Goal: Task Accomplishment & Management: Manage account settings

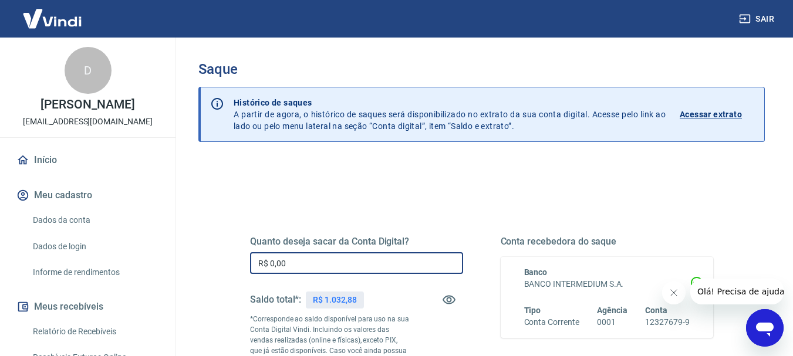
click at [334, 262] on input "R$ 0,00" at bounding box center [356, 263] width 213 height 22
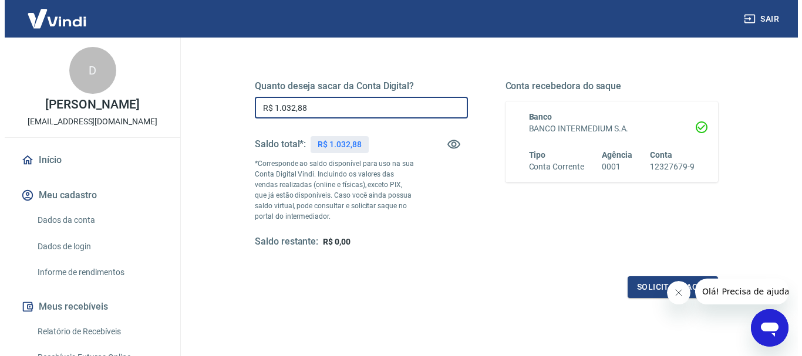
scroll to position [176, 0]
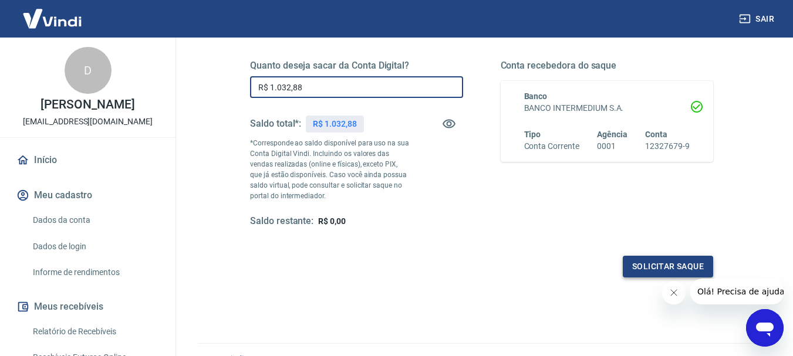
type input "R$ 1.032,88"
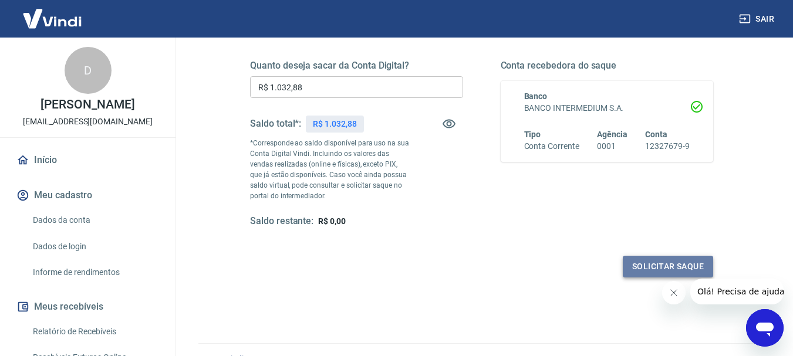
click at [672, 264] on button "Solicitar saque" at bounding box center [668, 267] width 90 height 22
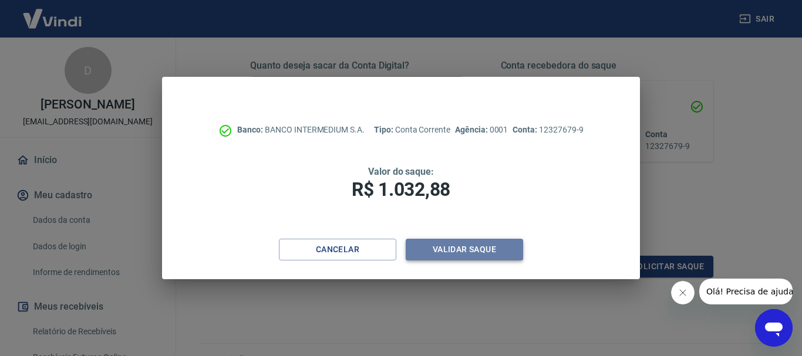
click at [459, 249] on button "Validar saque" at bounding box center [464, 250] width 117 height 22
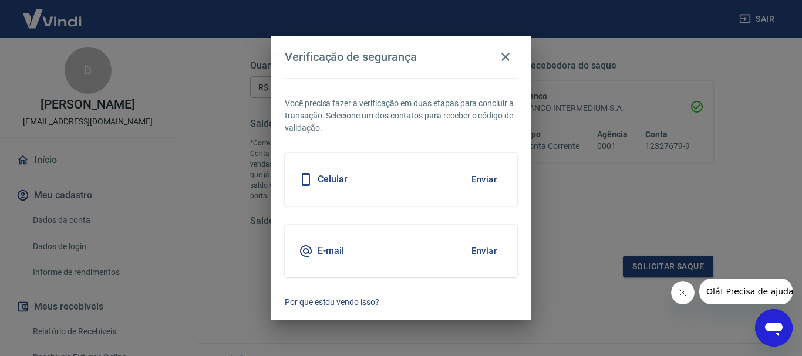
click at [481, 180] on button "Enviar" at bounding box center [484, 179] width 38 height 25
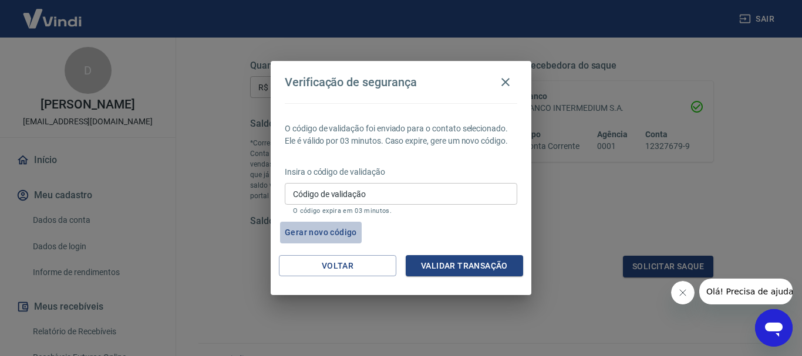
click at [320, 232] on button "Gerar novo código" at bounding box center [321, 233] width 82 height 22
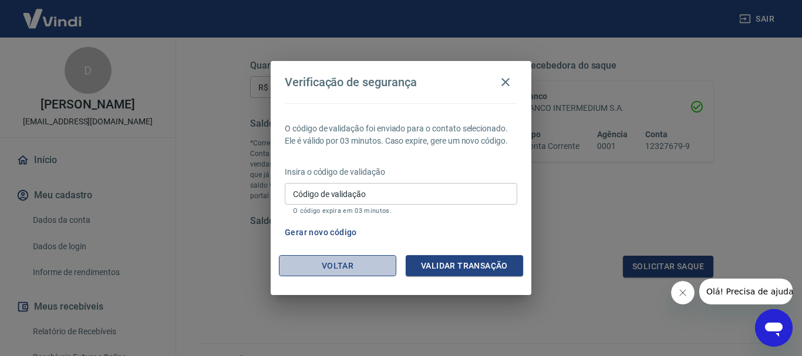
click at [343, 262] on button "Voltar" at bounding box center [337, 266] width 117 height 22
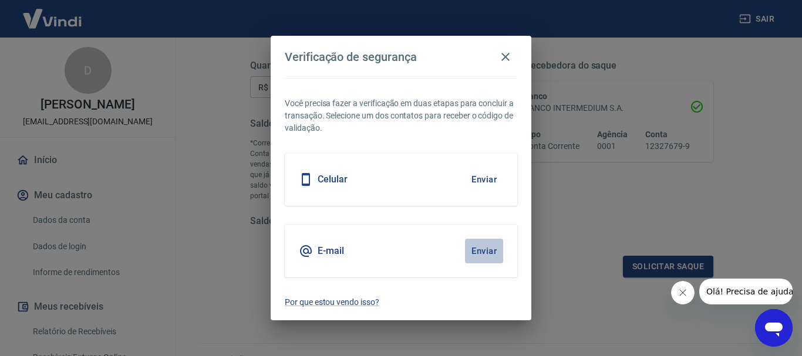
click at [481, 251] on button "Enviar" at bounding box center [484, 251] width 38 height 25
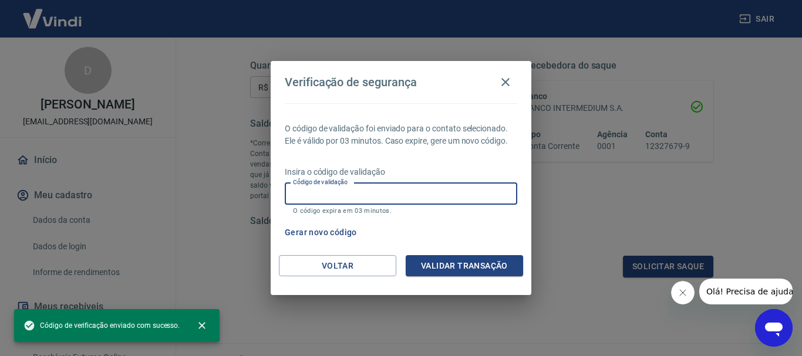
click at [386, 194] on input "Código de validação" at bounding box center [401, 194] width 232 height 22
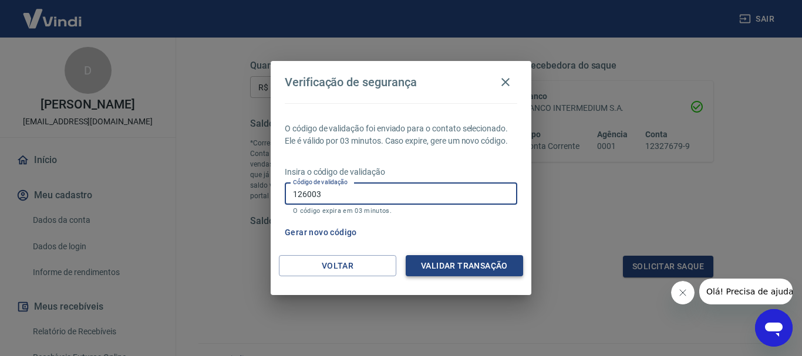
type input "126003"
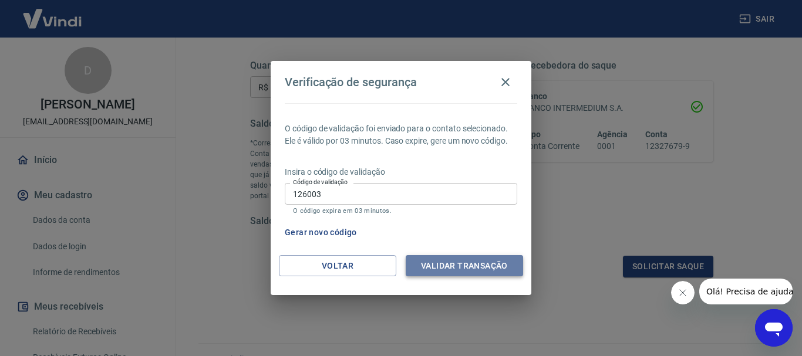
click at [452, 256] on button "Validar transação" at bounding box center [464, 266] width 117 height 22
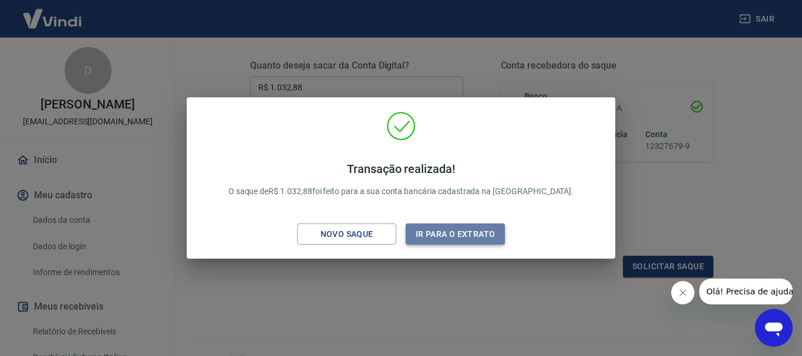
click at [450, 230] on button "Ir para o extrato" at bounding box center [455, 235] width 99 height 22
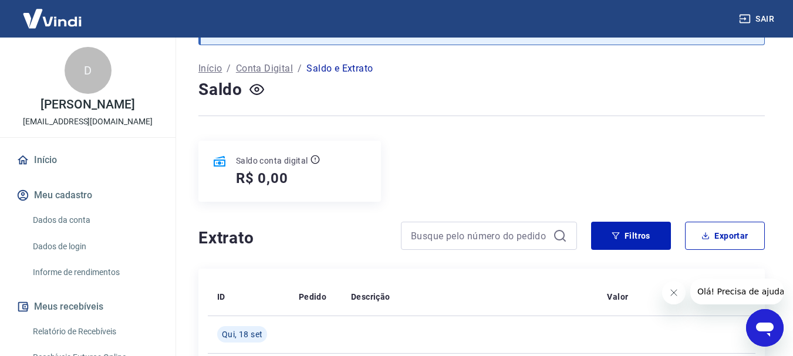
scroll to position [117, 0]
